Goal: Task Accomplishment & Management: Complete application form

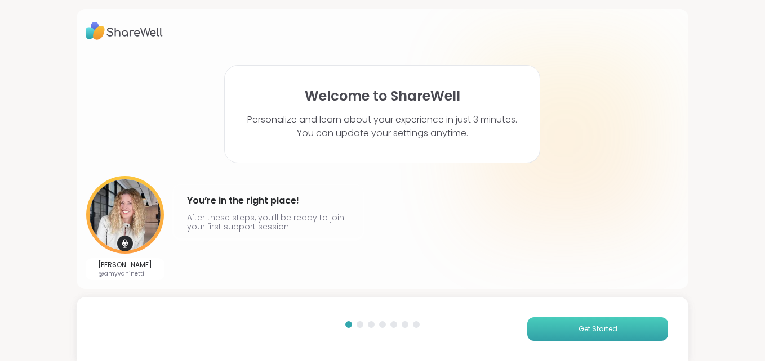
click at [568, 334] on button "Get Started" at bounding box center [597, 330] width 141 height 24
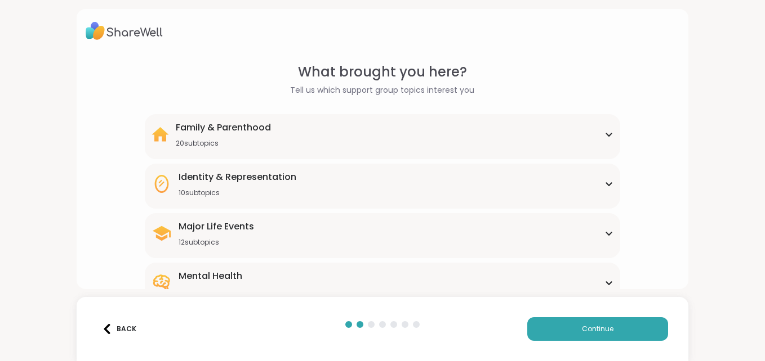
scroll to position [167, 0]
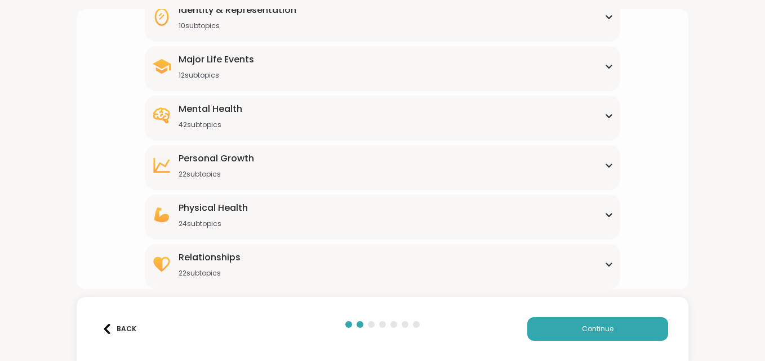
click at [604, 115] on icon at bounding box center [608, 116] width 9 height 6
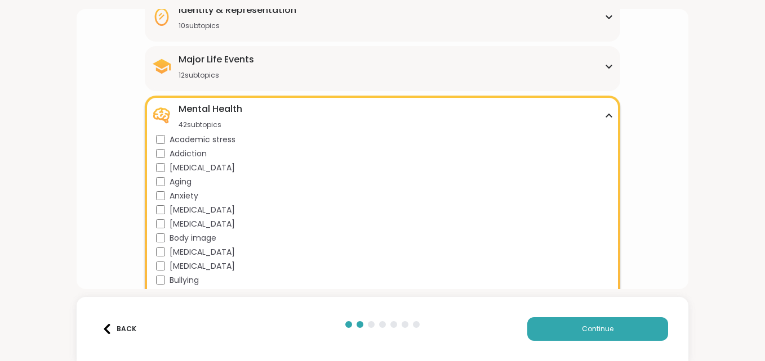
scroll to position [0, 0]
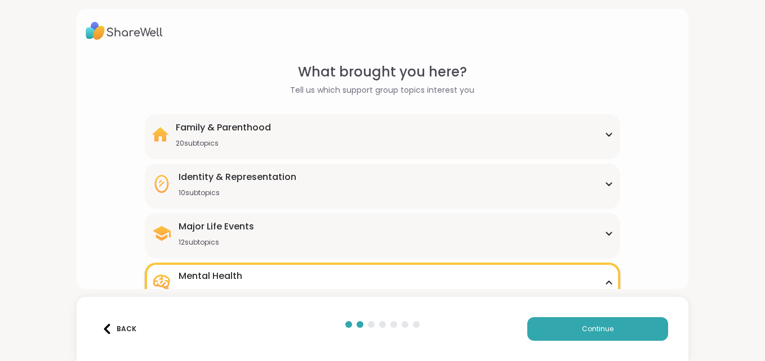
click at [118, 327] on div "Back" at bounding box center [119, 329] width 34 height 10
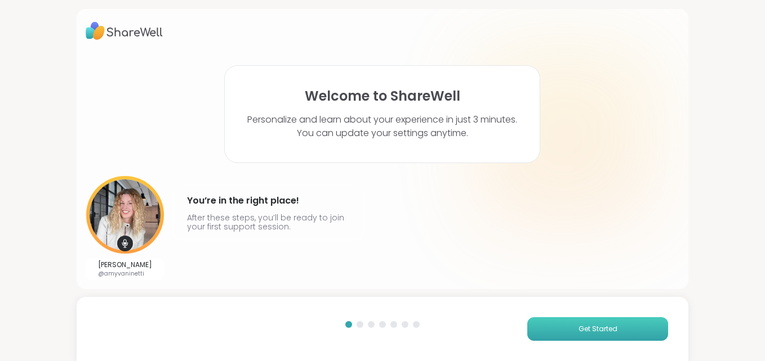
click at [581, 329] on span "Get Started" at bounding box center [597, 329] width 39 height 10
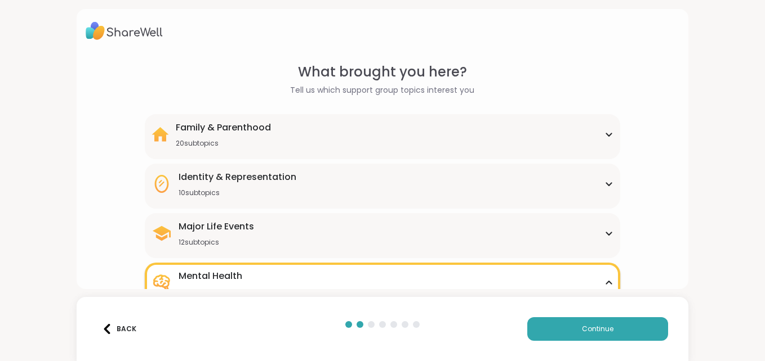
scroll to position [245, 0]
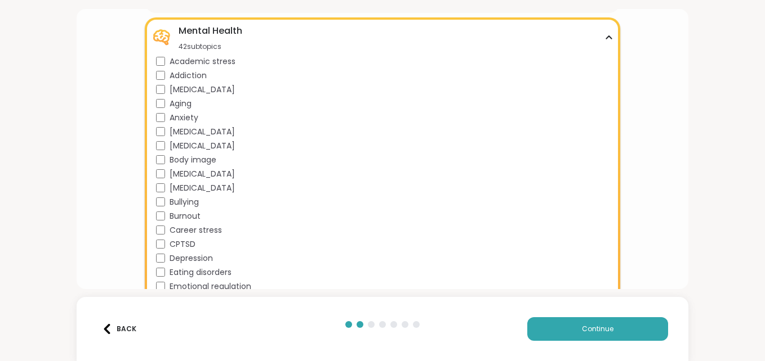
click at [604, 35] on icon at bounding box center [608, 38] width 9 height 6
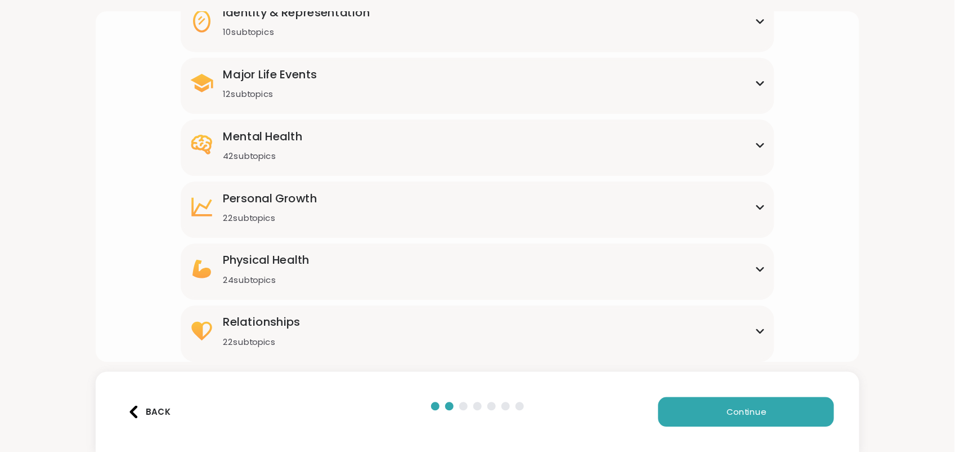
scroll to position [121, 0]
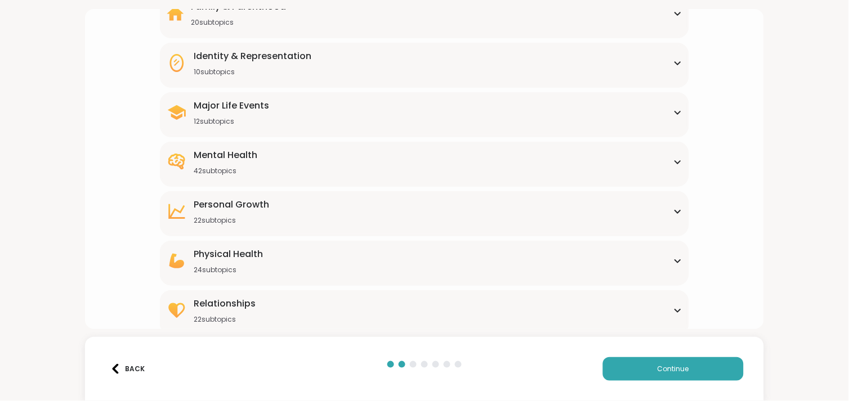
drag, startPoint x: 729, startPoint y: 1, endPoint x: 36, endPoint y: 53, distance: 694.5
click at [36, 53] on div "What brought you here? Tell us which support group topics interest you Family &…" at bounding box center [424, 200] width 849 height 401
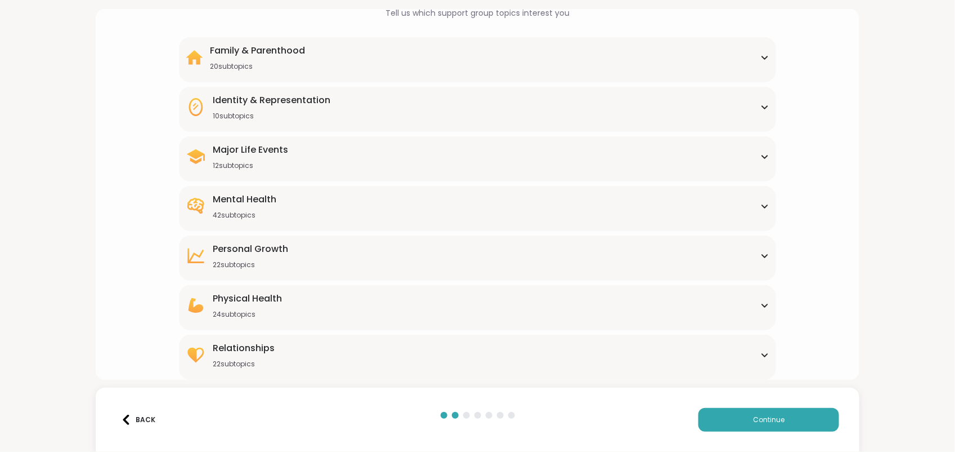
scroll to position [74, 0]
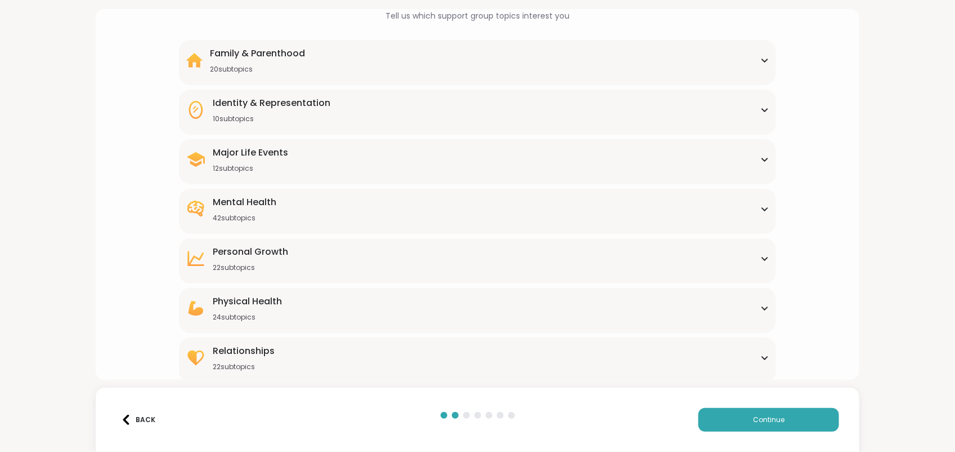
drag, startPoint x: 815, startPoint y: 2, endPoint x: 38, endPoint y: 60, distance: 779.7
click at [38, 60] on div "What brought you here? Tell us which support group topics interest you Family &…" at bounding box center [477, 226] width 955 height 452
click at [762, 208] on icon at bounding box center [764, 209] width 5 height 3
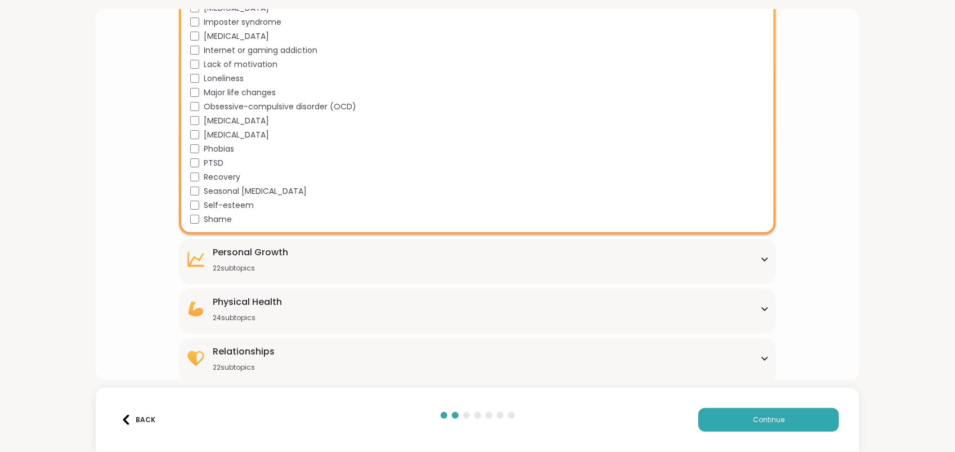
scroll to position [0, 0]
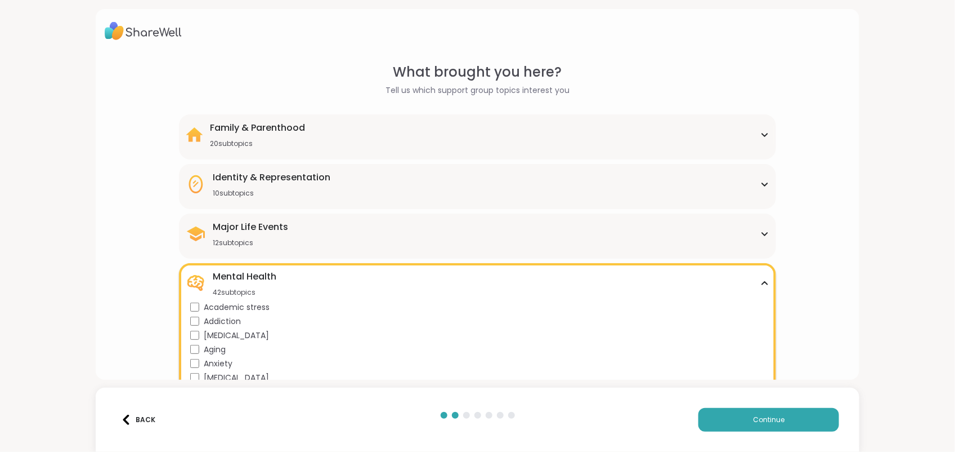
click at [762, 233] on icon at bounding box center [764, 234] width 5 height 3
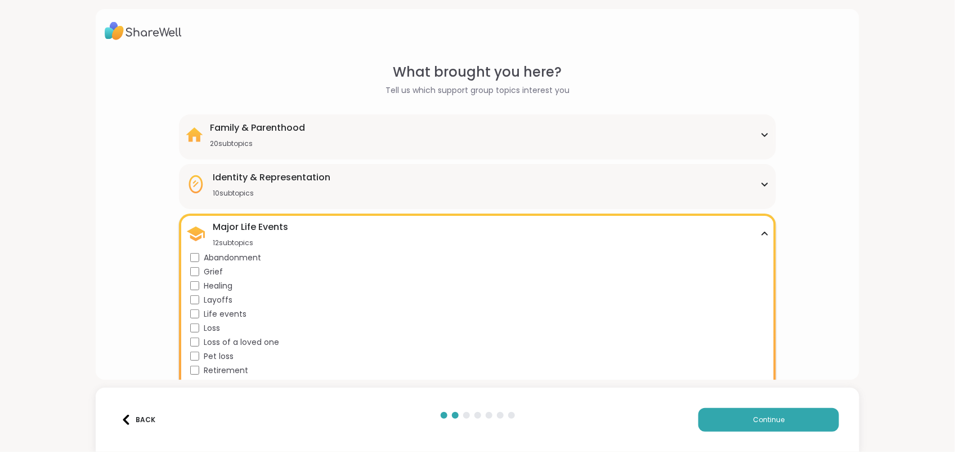
click at [762, 233] on icon at bounding box center [764, 233] width 5 height 3
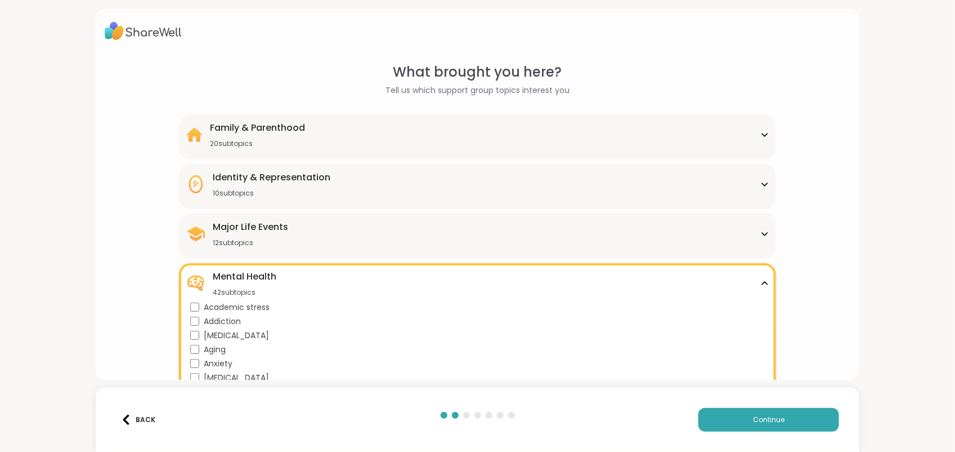
click at [756, 137] on div "Family & Parenthood 20 subtopics" at bounding box center [477, 134] width 583 height 27
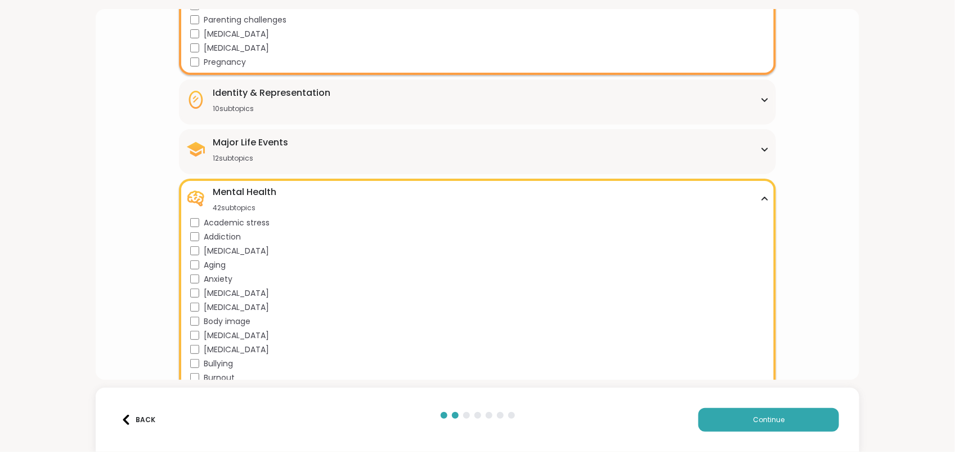
scroll to position [364, 0]
click at [756, 88] on div "Identity & Representation 10 subtopics" at bounding box center [477, 99] width 583 height 27
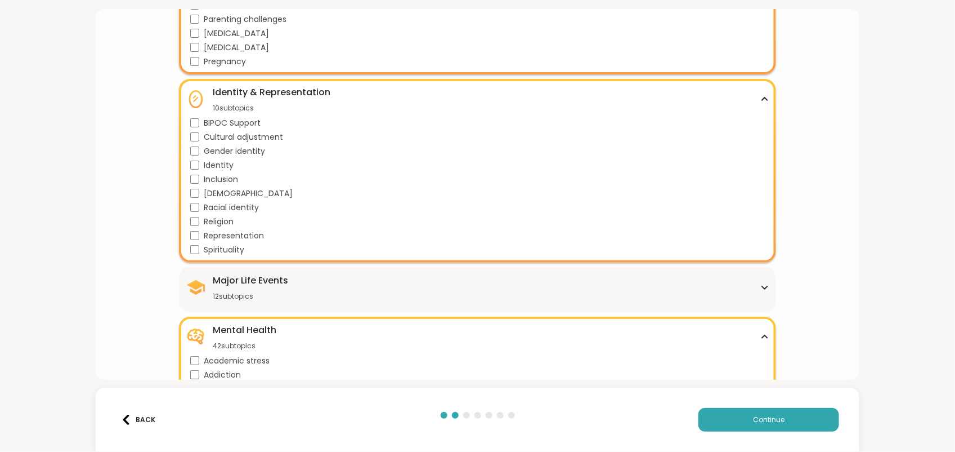
click at [759, 290] on div "Major Life Events 12 subtopics" at bounding box center [477, 287] width 583 height 27
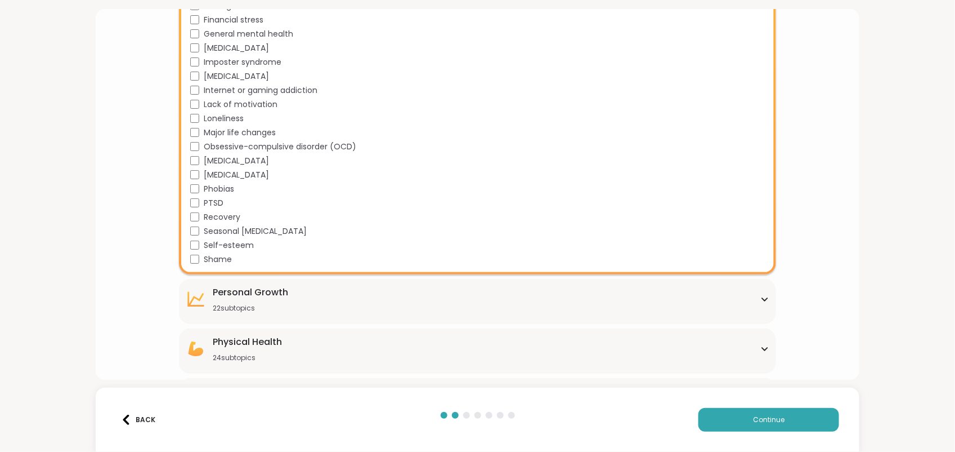
scroll to position [1221, 0]
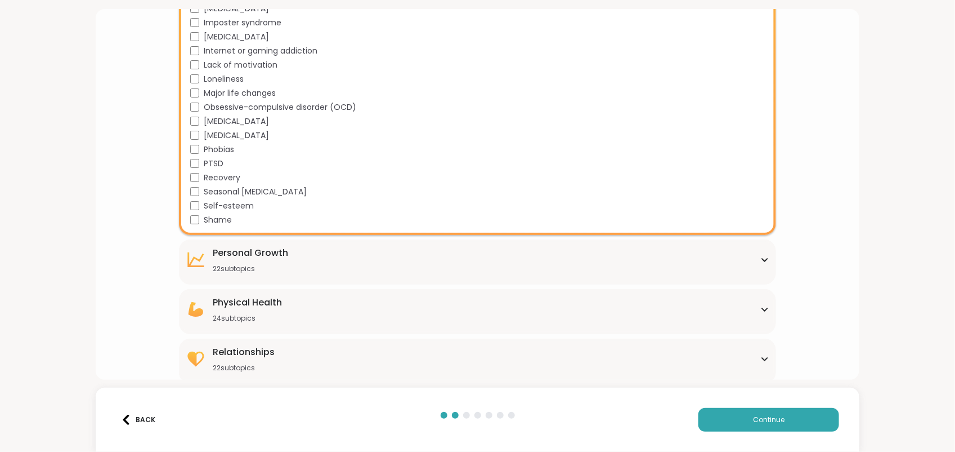
click at [761, 257] on icon at bounding box center [765, 260] width 9 height 6
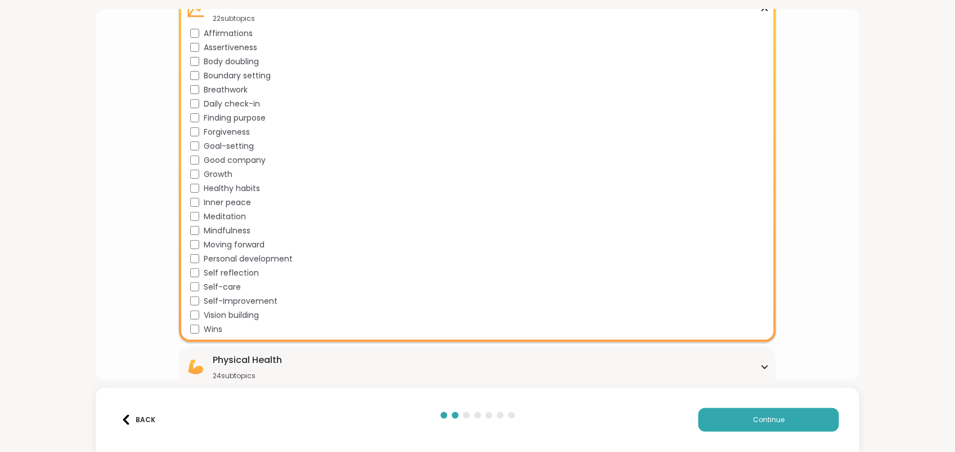
scroll to position [1529, 0]
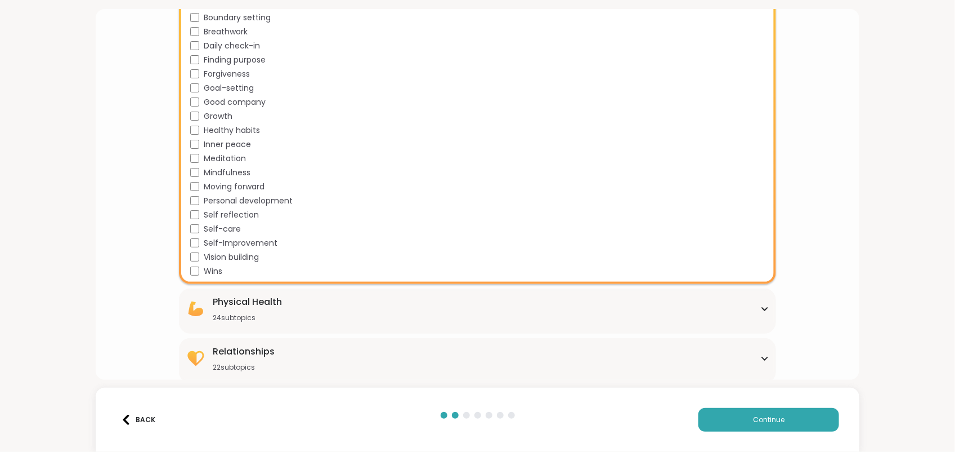
click at [748, 304] on div "Physical Health 24 subtopics" at bounding box center [477, 308] width 583 height 27
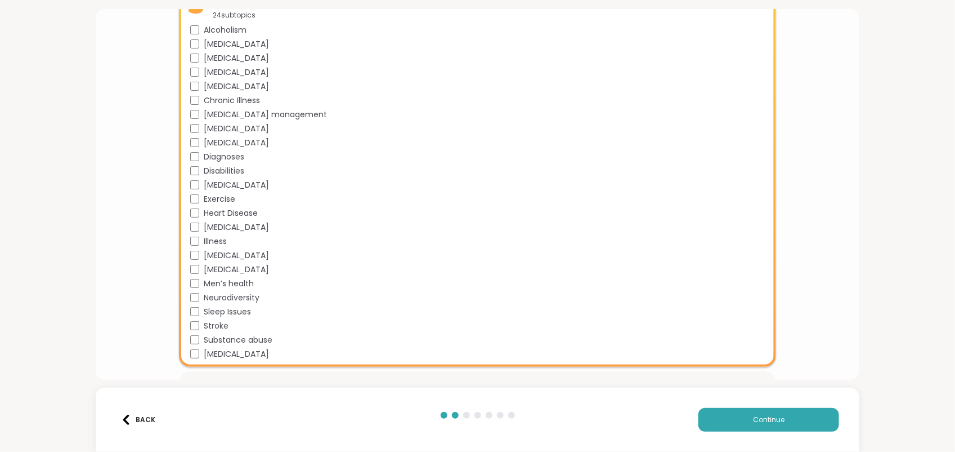
scroll to position [1864, 0]
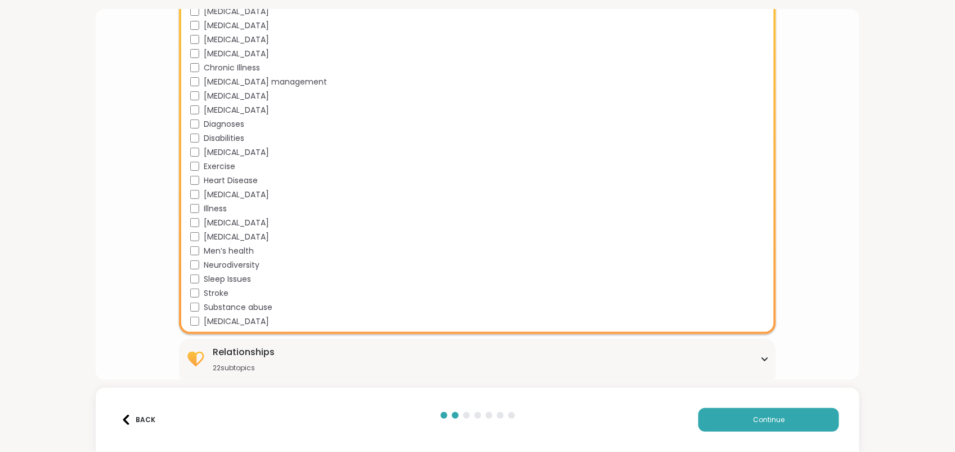
click at [749, 348] on div "Relationships 22 subtopics" at bounding box center [477, 358] width 583 height 27
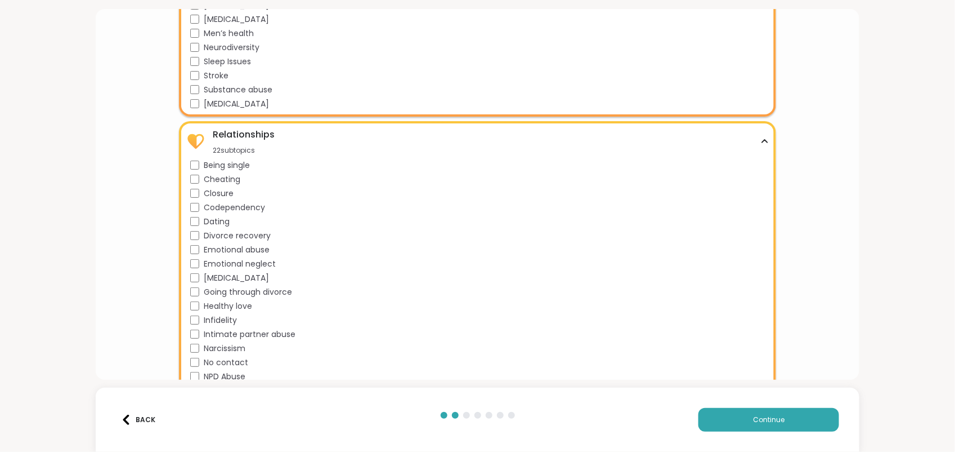
scroll to position [2171, 0]
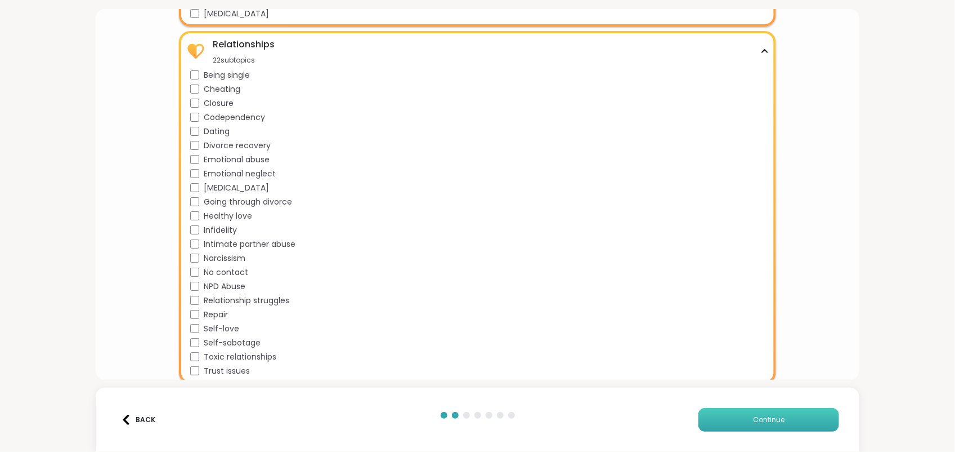
click at [764, 361] on button "Continue" at bounding box center [769, 420] width 141 height 24
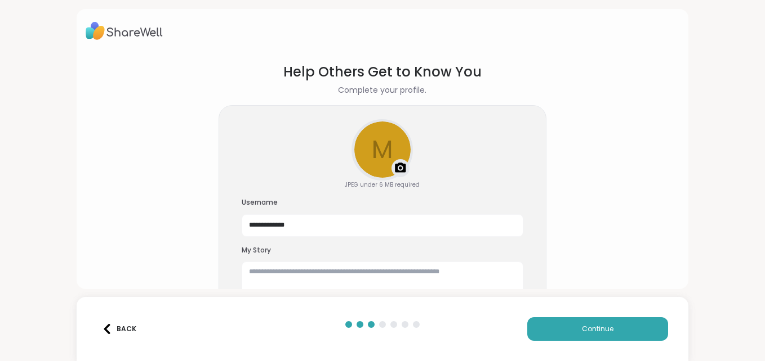
drag, startPoint x: 955, startPoint y: 1, endPoint x: 37, endPoint y: 55, distance: 919.3
click at [37, 55] on div "**********" at bounding box center [382, 180] width 765 height 361
click at [387, 163] on div "Upload a profile photo" at bounding box center [381, 149] width 59 height 59
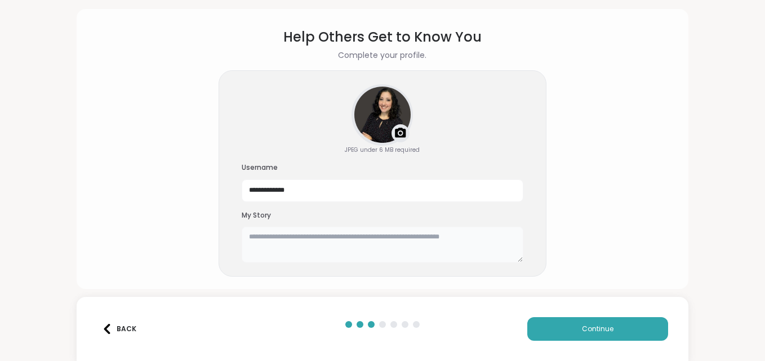
click at [264, 238] on textarea at bounding box center [383, 245] width 282 height 36
click at [400, 264] on div "**********" at bounding box center [382, 173] width 328 height 207
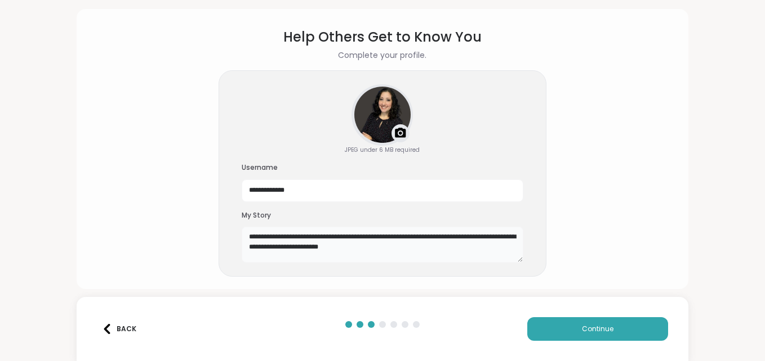
click at [283, 248] on textarea "**********" at bounding box center [383, 245] width 282 height 36
paste textarea "**********"
click at [454, 247] on textarea "**********" at bounding box center [383, 245] width 282 height 36
click at [392, 260] on textarea "**********" at bounding box center [383, 245] width 282 height 36
type textarea "**********"
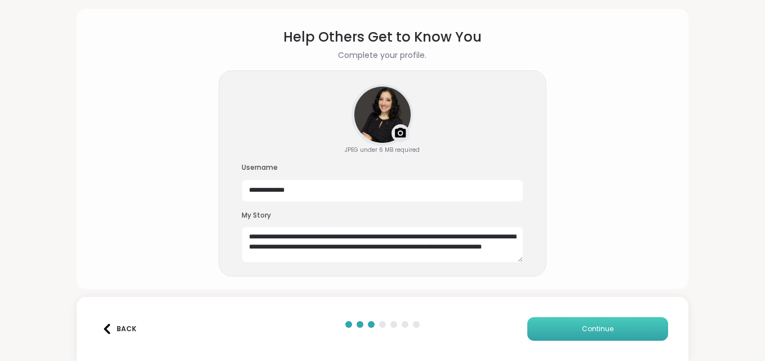
click at [594, 329] on span "Continue" at bounding box center [598, 329] width 32 height 10
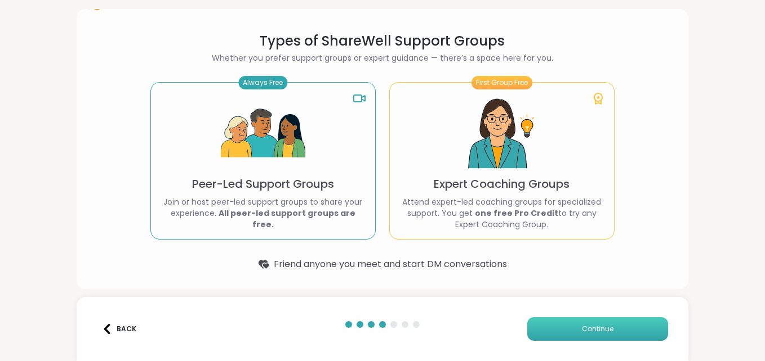
scroll to position [30, 0]
click at [255, 152] on img at bounding box center [263, 134] width 84 height 84
click at [247, 145] on img at bounding box center [263, 134] width 84 height 84
click at [605, 334] on span "Continue" at bounding box center [598, 329] width 32 height 10
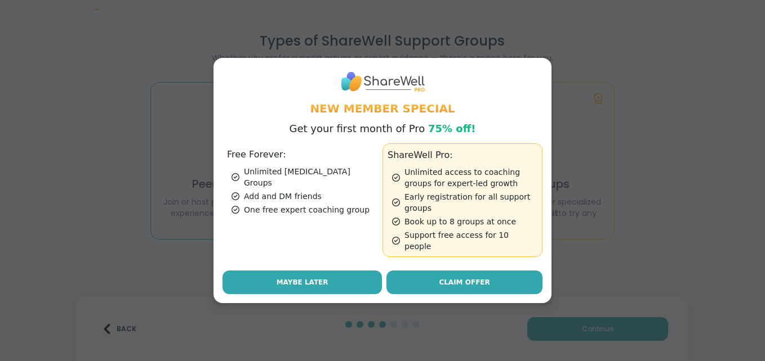
click at [294, 280] on span "Maybe Later" at bounding box center [302, 283] width 52 height 10
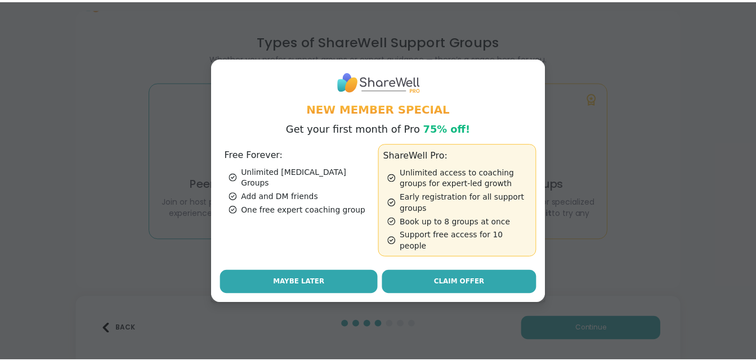
scroll to position [0, 0]
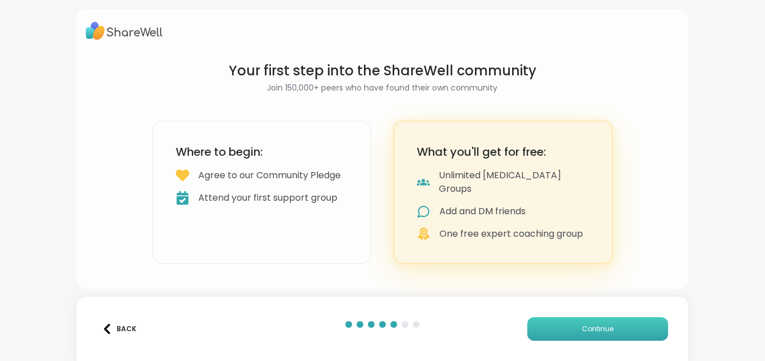
click at [560, 339] on button "Continue" at bounding box center [597, 330] width 141 height 24
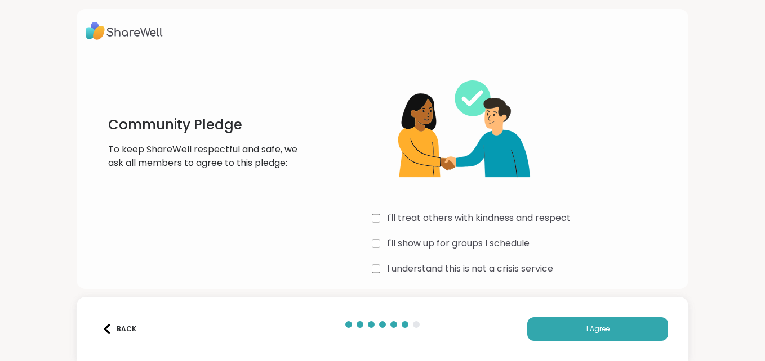
click at [106, 330] on img at bounding box center [107, 329] width 10 height 10
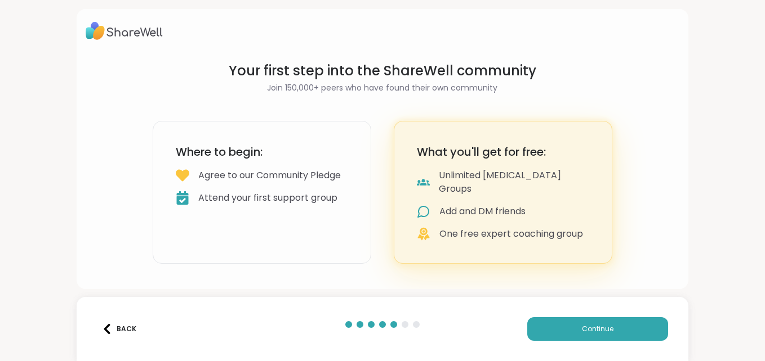
click at [106, 330] on img at bounding box center [107, 329] width 10 height 10
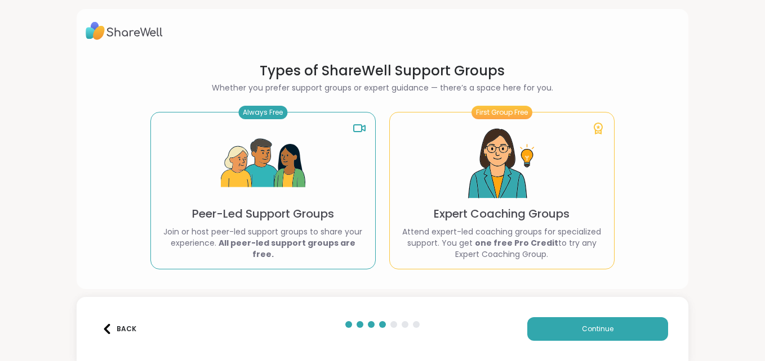
click at [106, 330] on img at bounding box center [107, 329] width 10 height 10
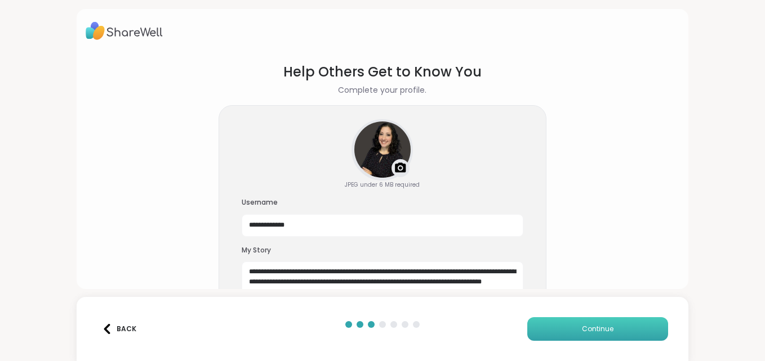
click at [567, 322] on button "Continue" at bounding box center [597, 330] width 141 height 24
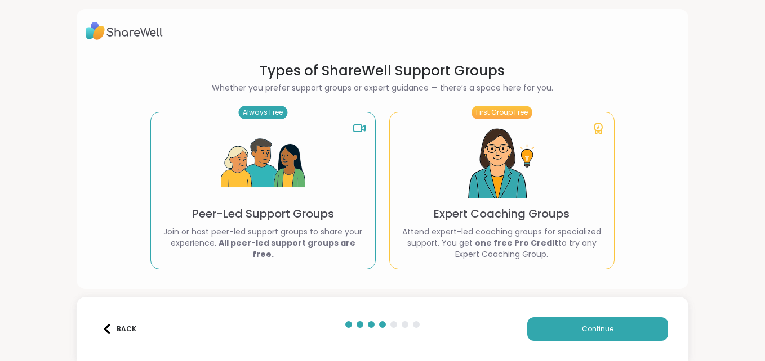
click at [106, 329] on img at bounding box center [107, 329] width 10 height 10
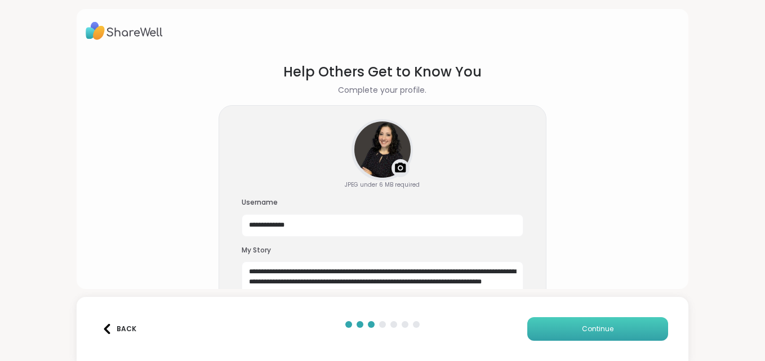
click at [562, 332] on button "Continue" at bounding box center [597, 330] width 141 height 24
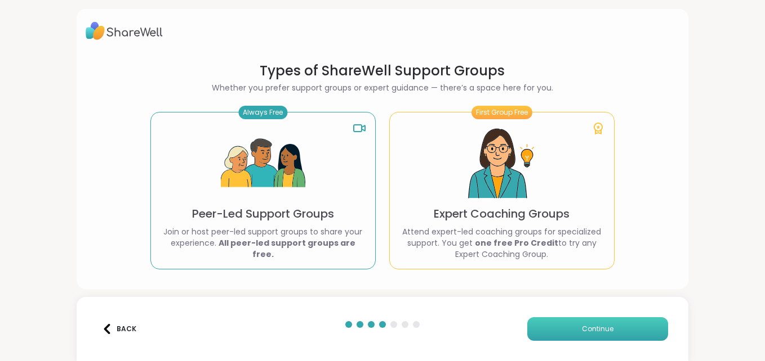
click at [551, 322] on button "Continue" at bounding box center [597, 330] width 141 height 24
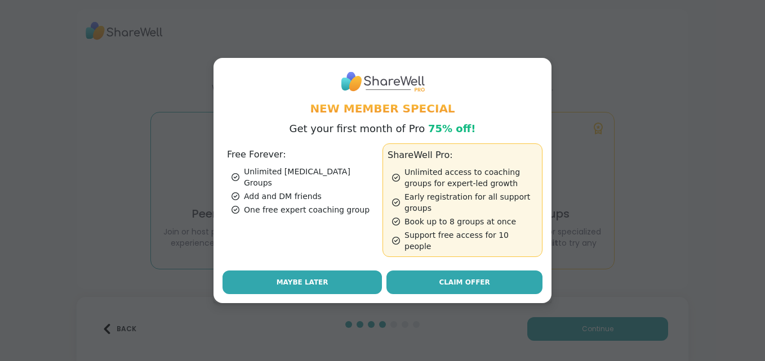
click at [321, 282] on button "Maybe Later" at bounding box center [301, 283] width 159 height 24
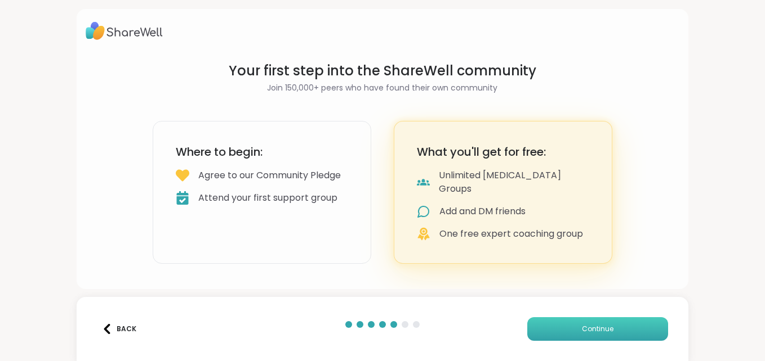
click at [558, 330] on button "Continue" at bounding box center [597, 330] width 141 height 24
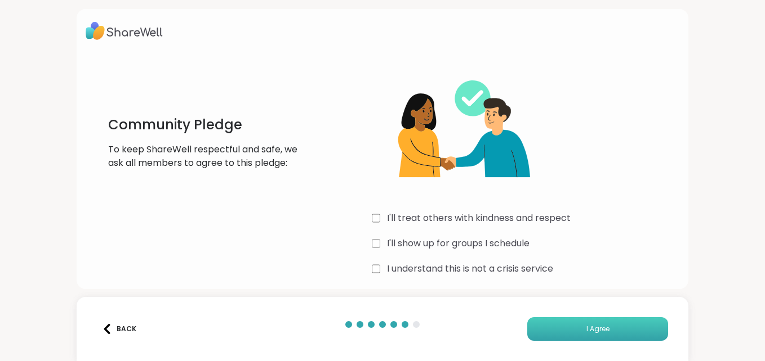
click at [603, 332] on button "I Agree" at bounding box center [597, 330] width 141 height 24
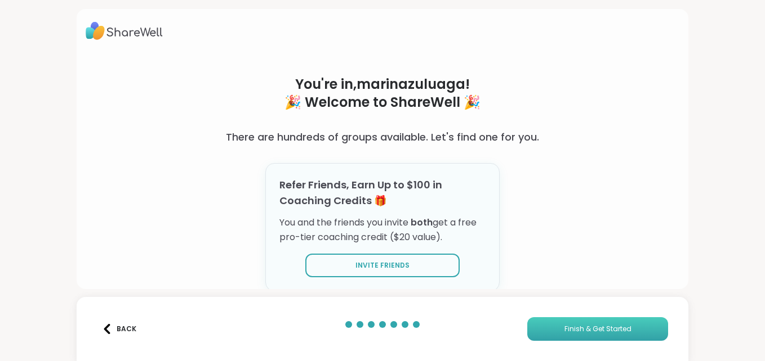
click at [594, 334] on span "Finish & Get Started" at bounding box center [597, 329] width 67 height 10
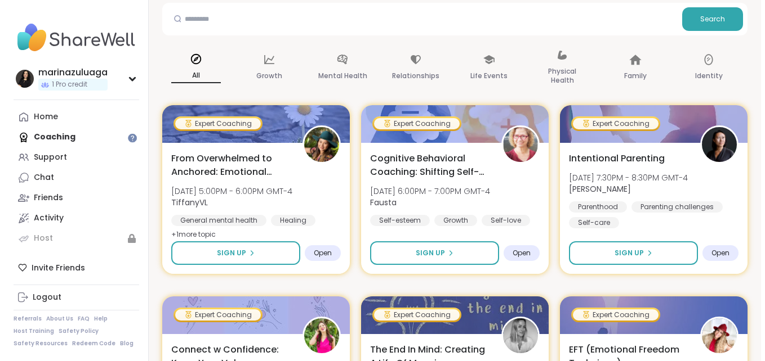
scroll to position [163, 0]
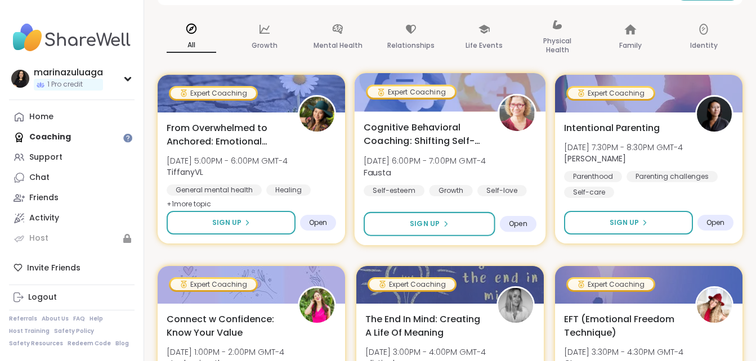
click at [518, 226] on span "Open" at bounding box center [518, 224] width 19 height 9
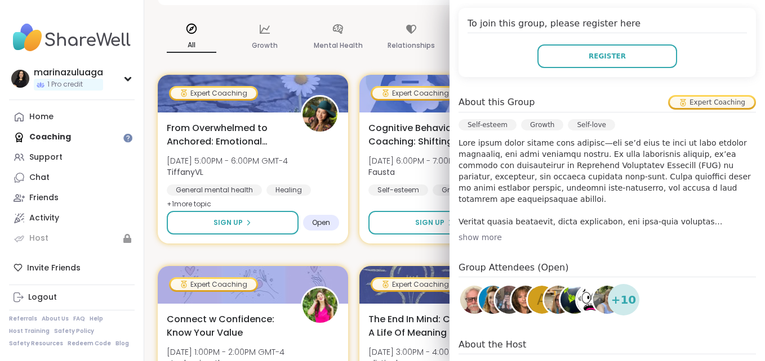
scroll to position [253, 0]
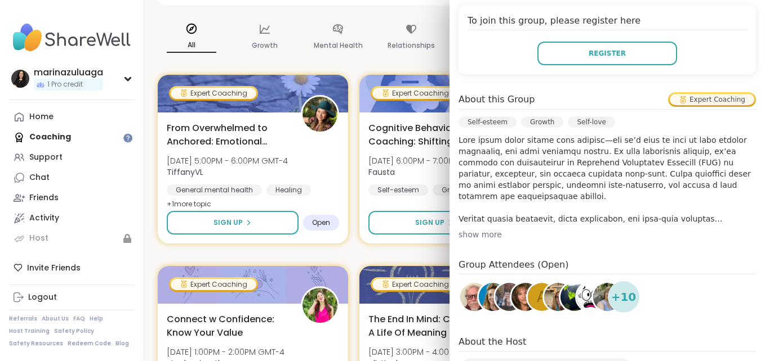
click at [483, 235] on div "show more" at bounding box center [606, 234] width 297 height 11
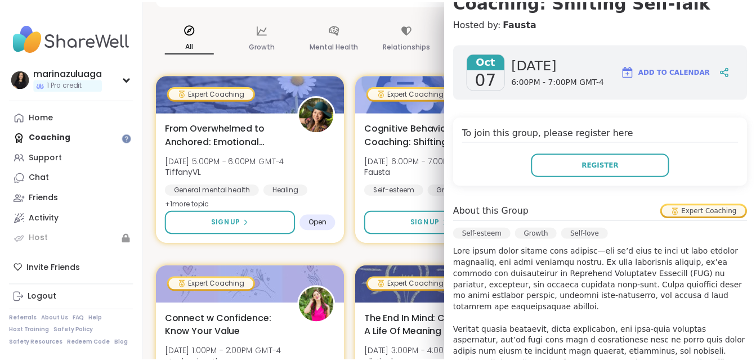
scroll to position [0, 0]
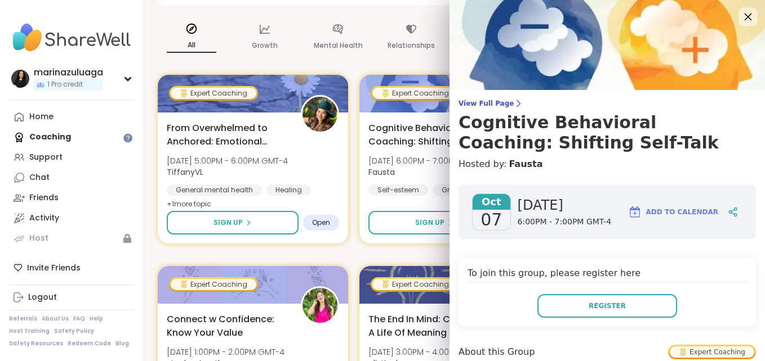
click at [744, 17] on icon at bounding box center [747, 17] width 7 height 7
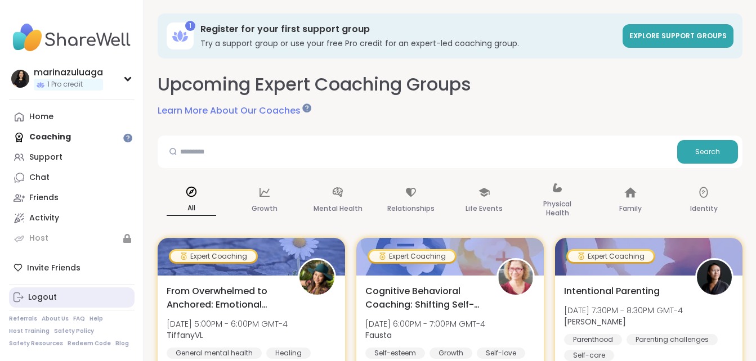
click at [42, 299] on div "Logout" at bounding box center [42, 297] width 29 height 11
